Goal: Transaction & Acquisition: Purchase product/service

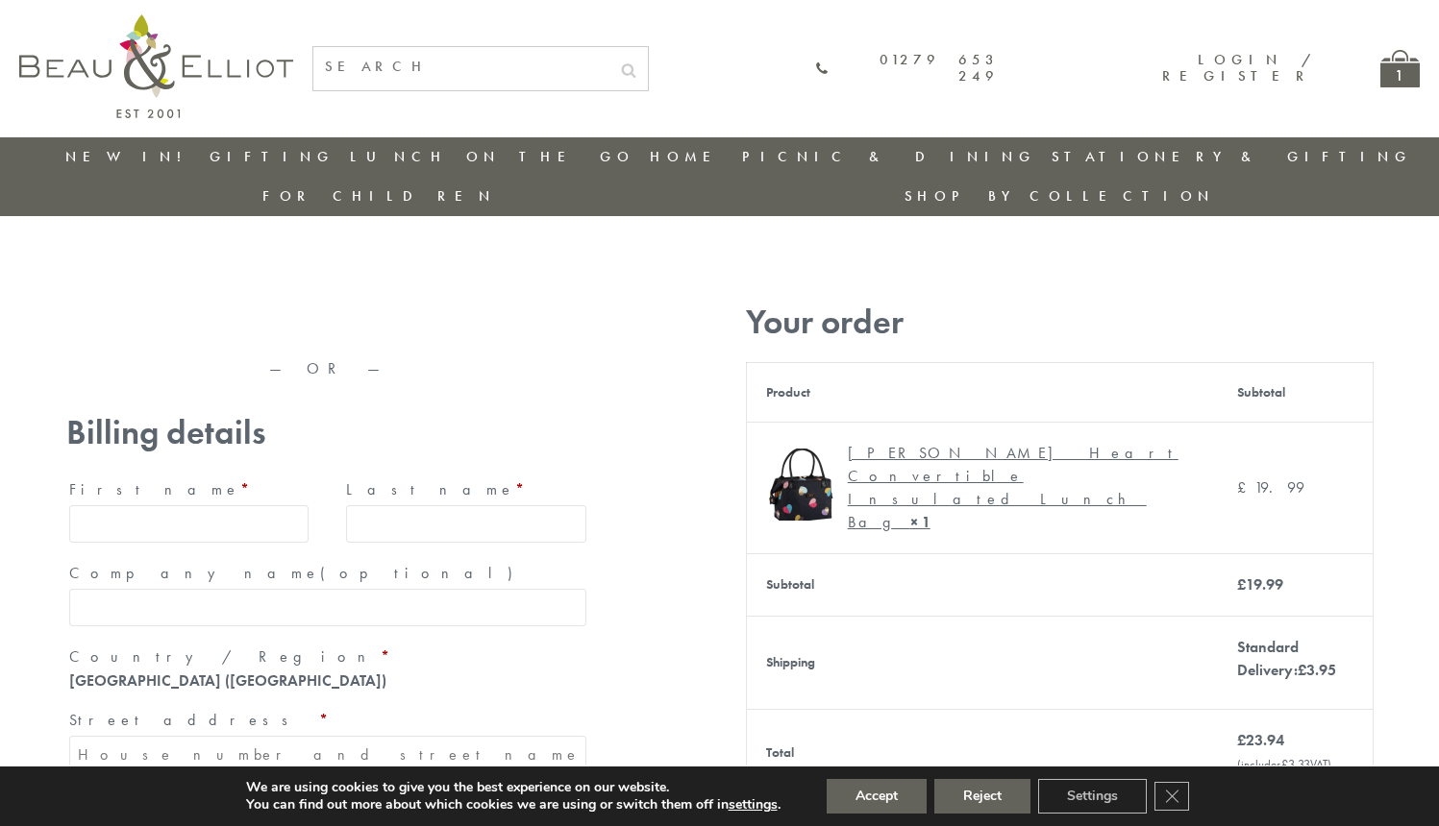
type input "maria33@yahoo.com"
type input "Maria"
type input "Williams"
type input "23, Scottsdale, Happytown"
type input "London"
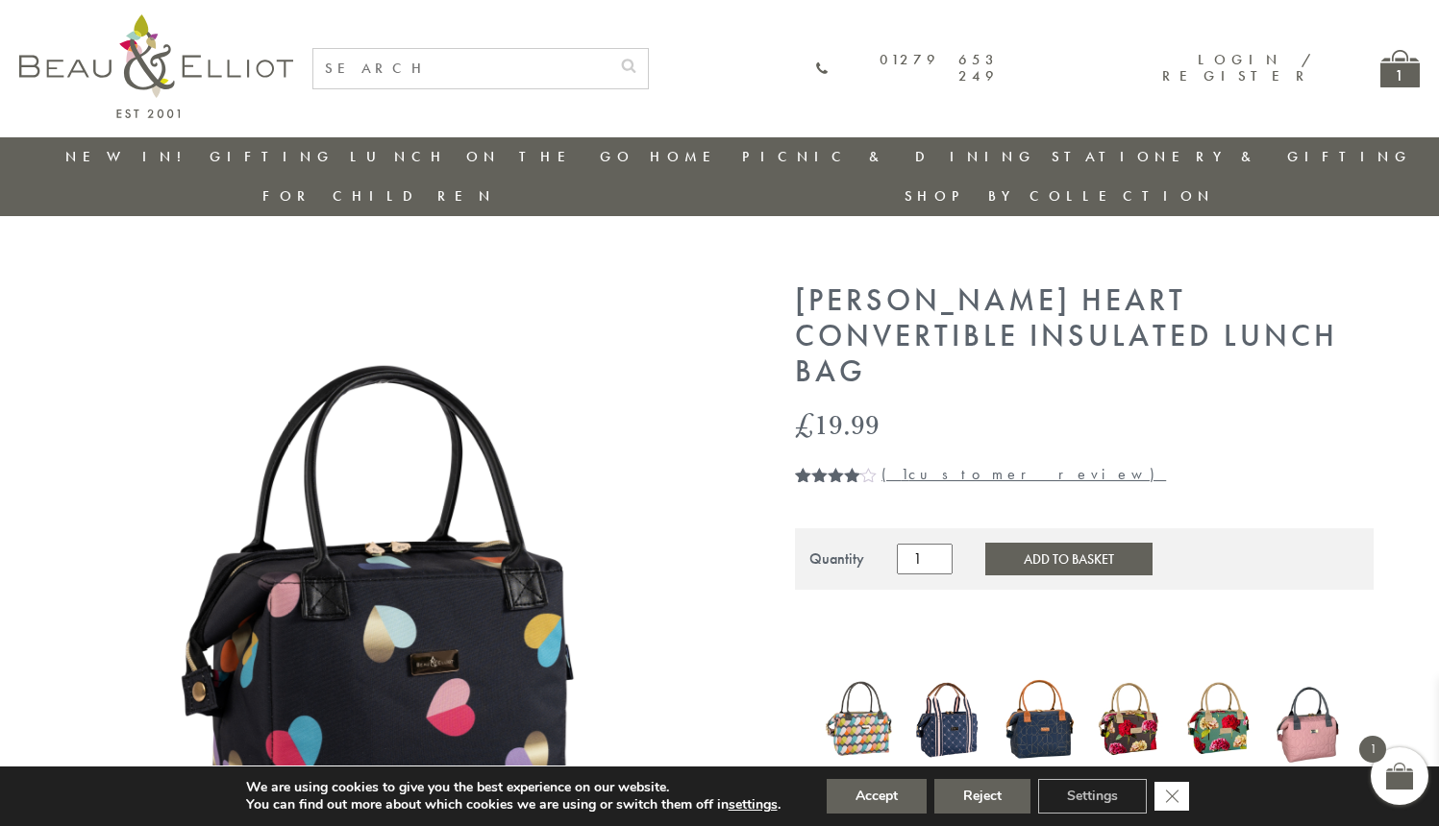
click at [1173, 797] on icon "Close GDPR Cookie Banner" at bounding box center [1171, 795] width 35 height 29
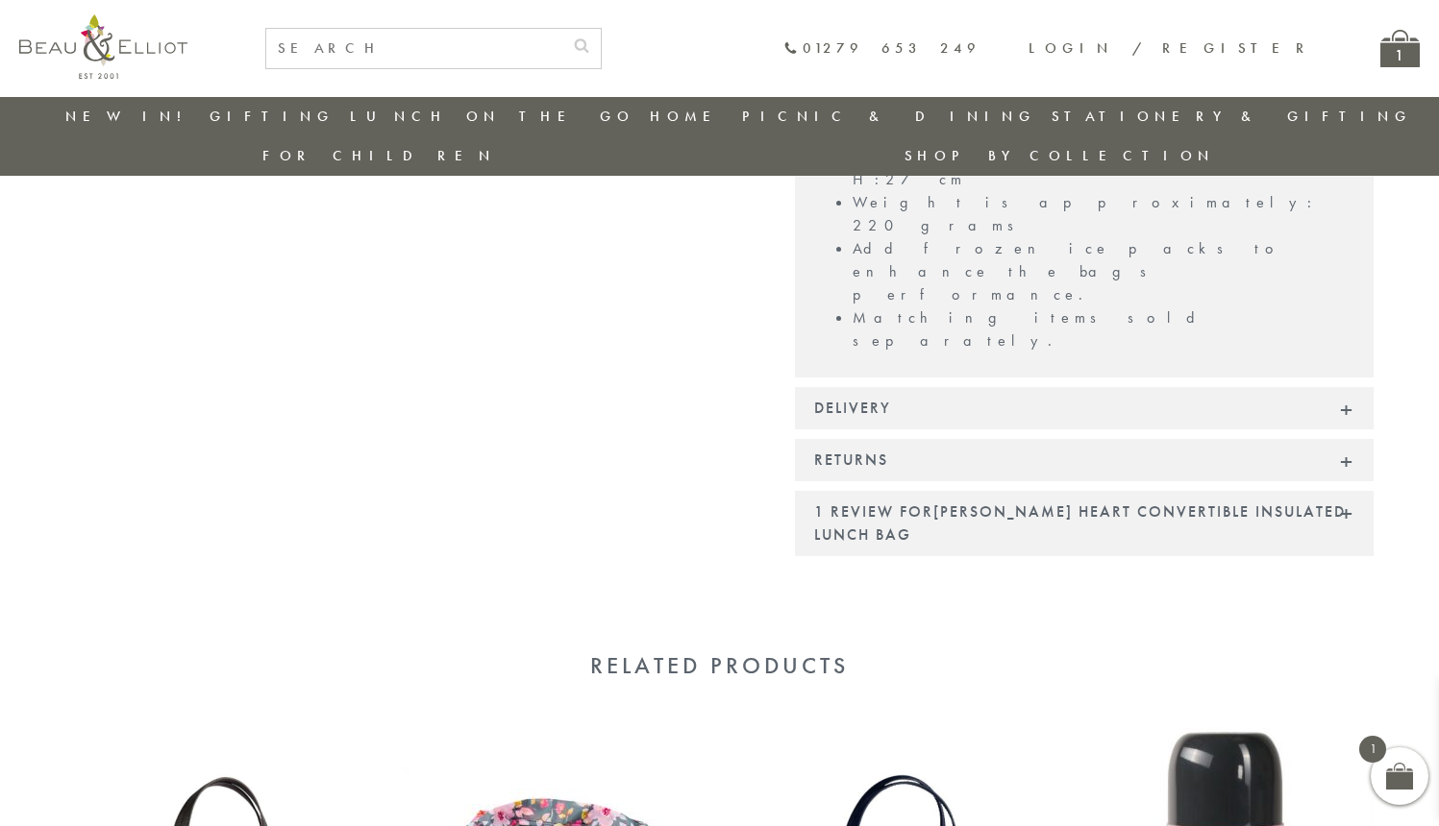
scroll to position [1710, 0]
